Goal: Find specific page/section: Find specific page/section

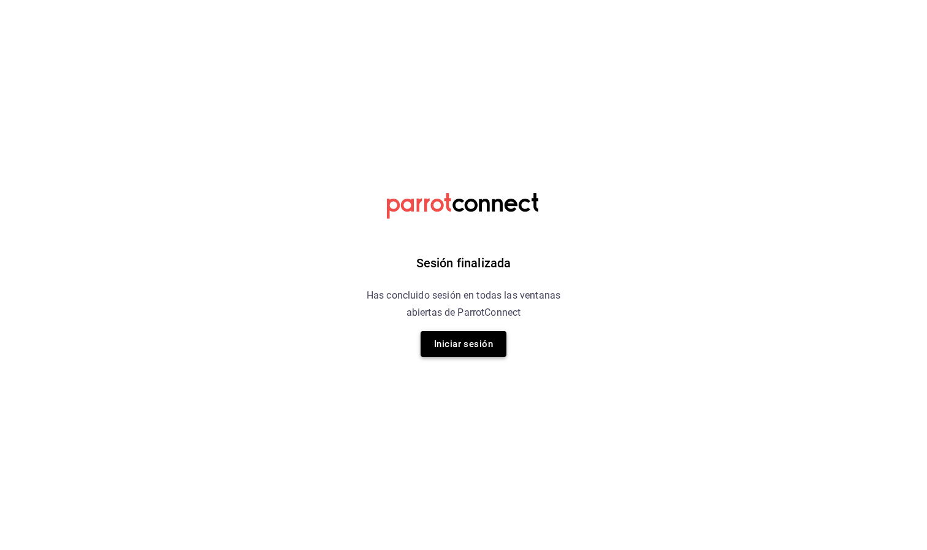
click at [459, 347] on button "Iniciar sesión" at bounding box center [463, 344] width 86 height 26
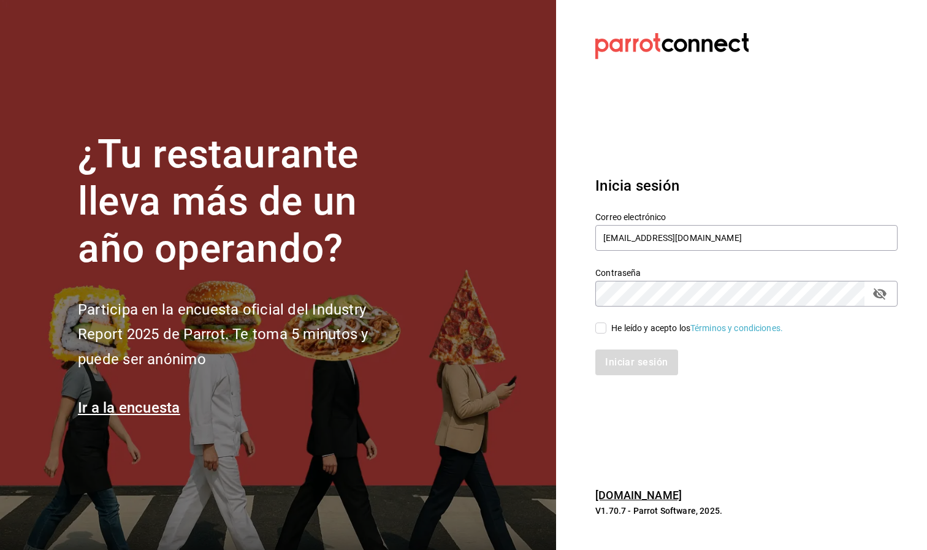
type input "[EMAIL_ADDRESS][DOMAIN_NAME]"
click at [459, 329] on input "He leído y acepto los Términos y condiciones." at bounding box center [600, 327] width 11 height 11
checkbox input "true"
click at [459, 352] on button "Iniciar sesión" at bounding box center [636, 362] width 83 height 26
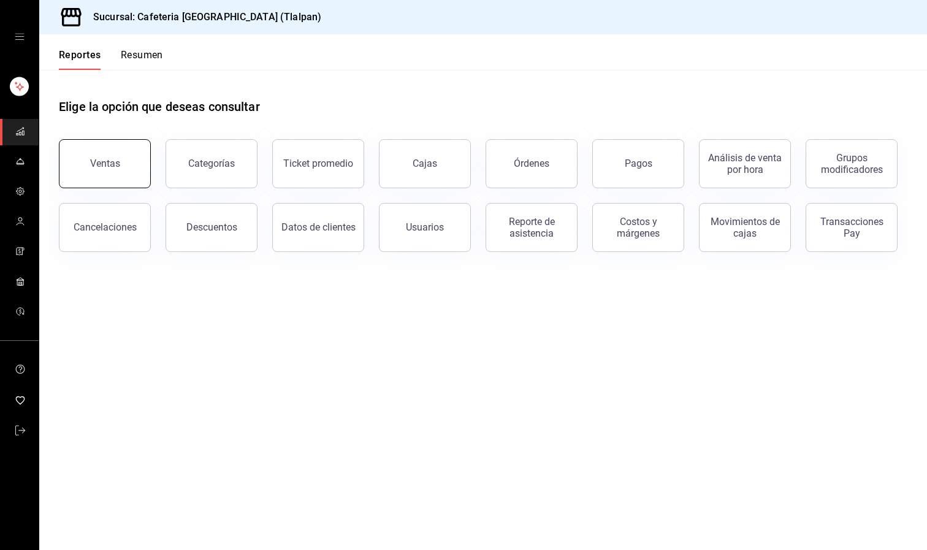
click at [106, 158] on div "Ventas" at bounding box center [105, 164] width 30 height 12
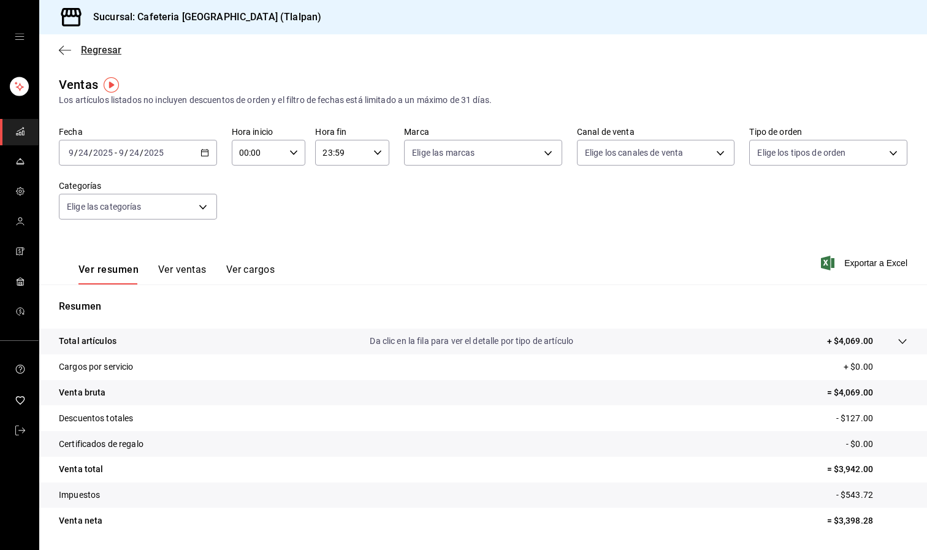
click at [72, 53] on span "Regresar" at bounding box center [90, 50] width 63 height 12
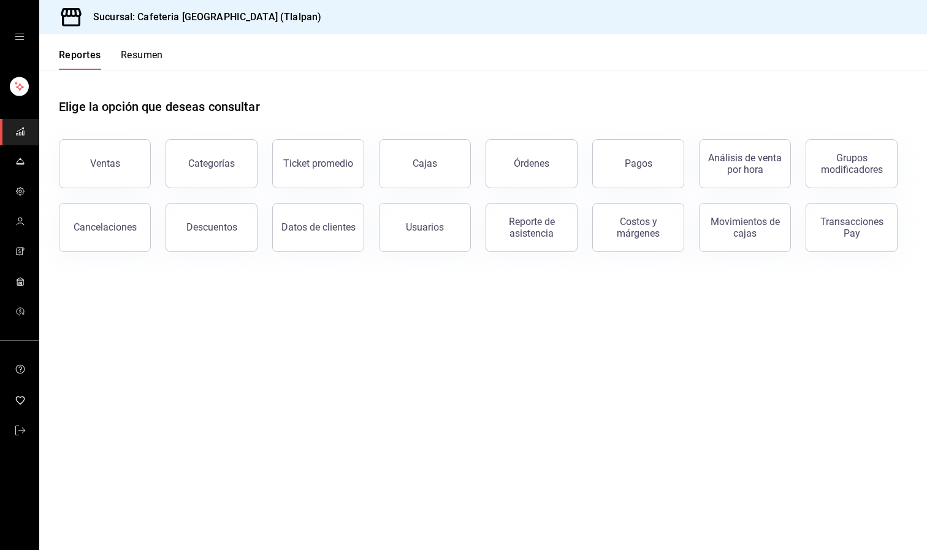
click at [135, 54] on button "Resumen" at bounding box center [142, 59] width 42 height 21
